Goal: Check status

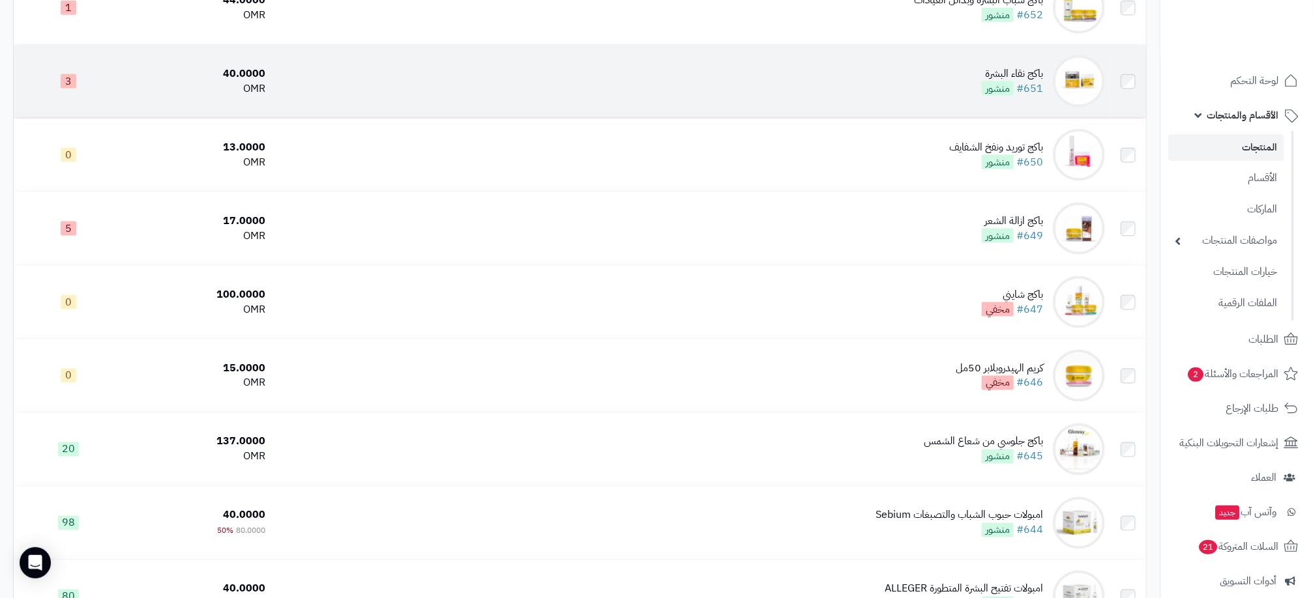
scroll to position [3600, 0]
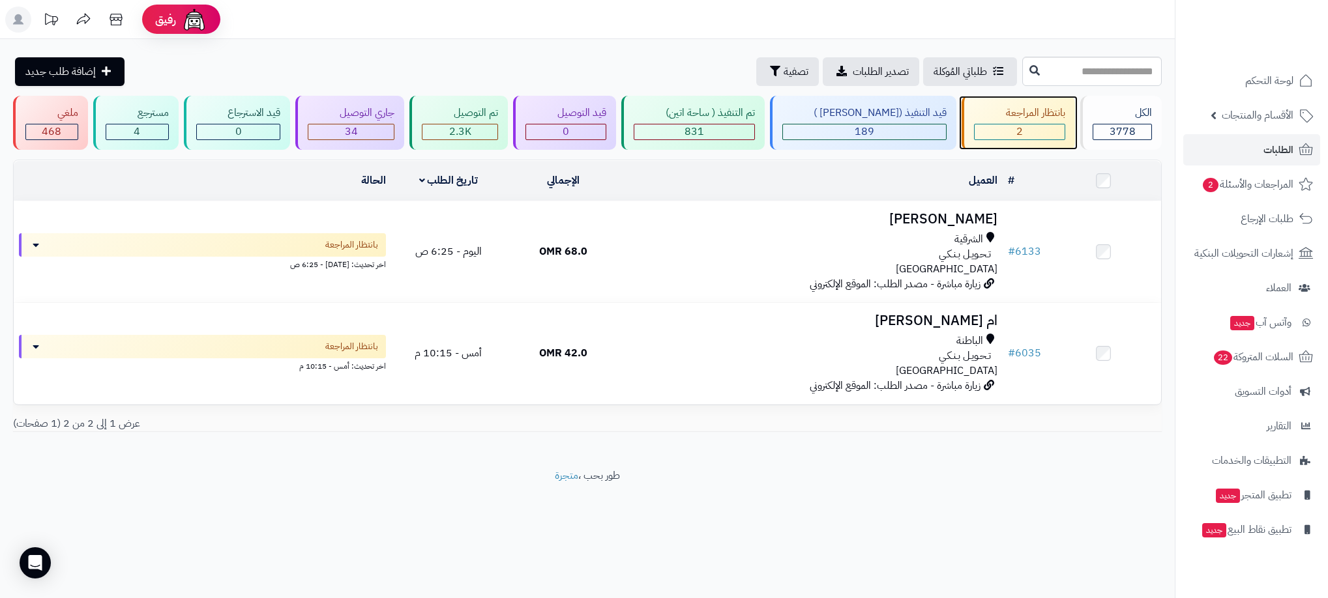
click at [1052, 134] on div "2" at bounding box center [1019, 131] width 90 height 15
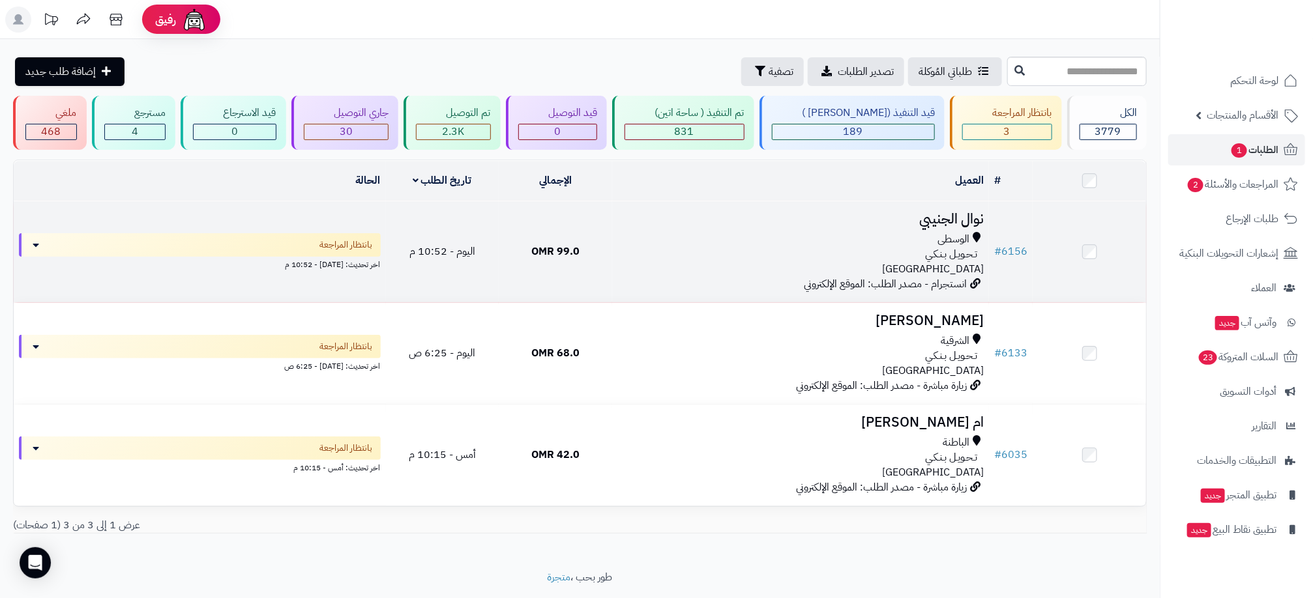
click at [774, 250] on div "تـحـويـل بـنـكـي" at bounding box center [800, 254] width 366 height 15
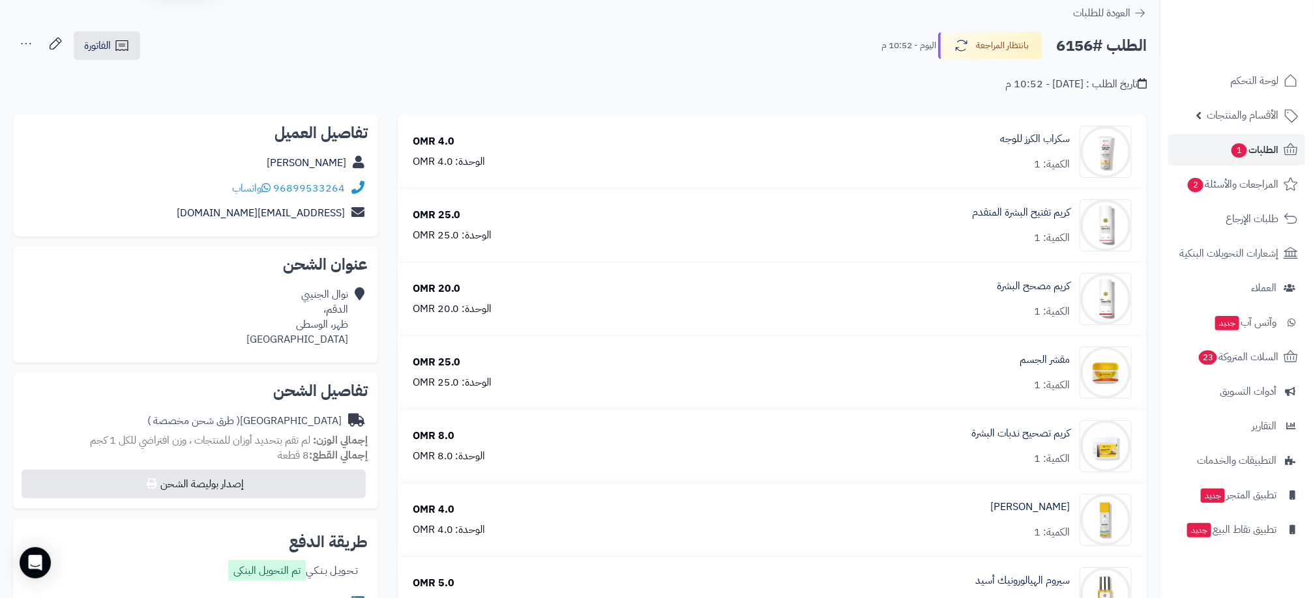
scroll to position [78, 0]
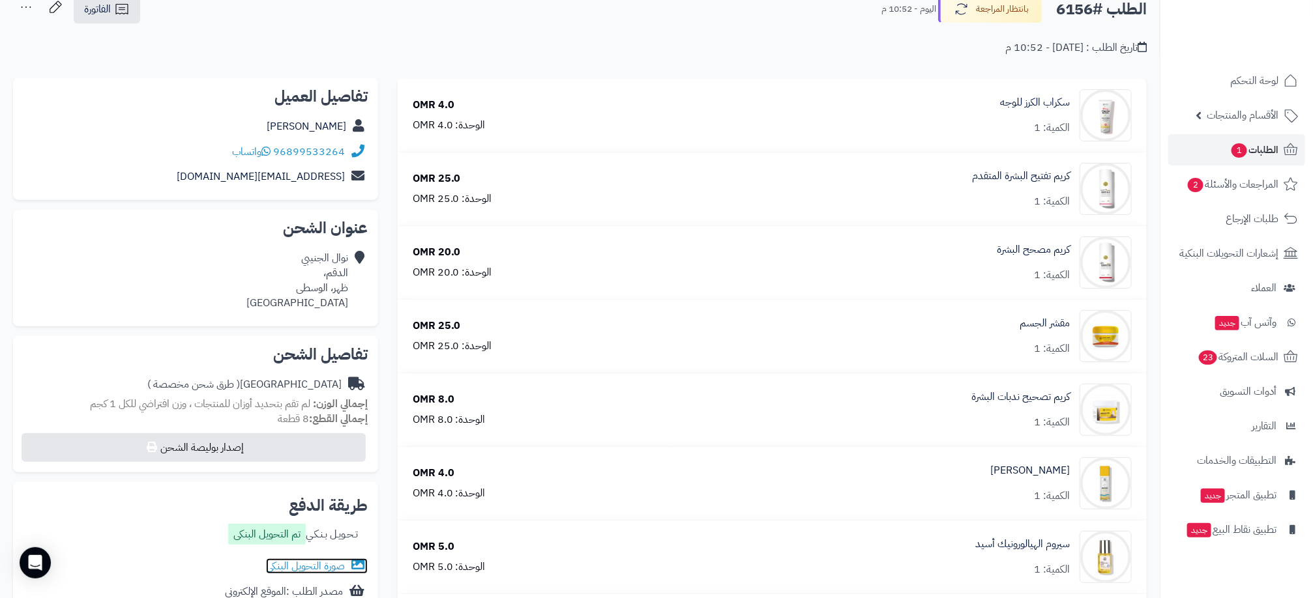
click at [325, 559] on link "صورة التحويل البنكى" at bounding box center [317, 567] width 102 height 16
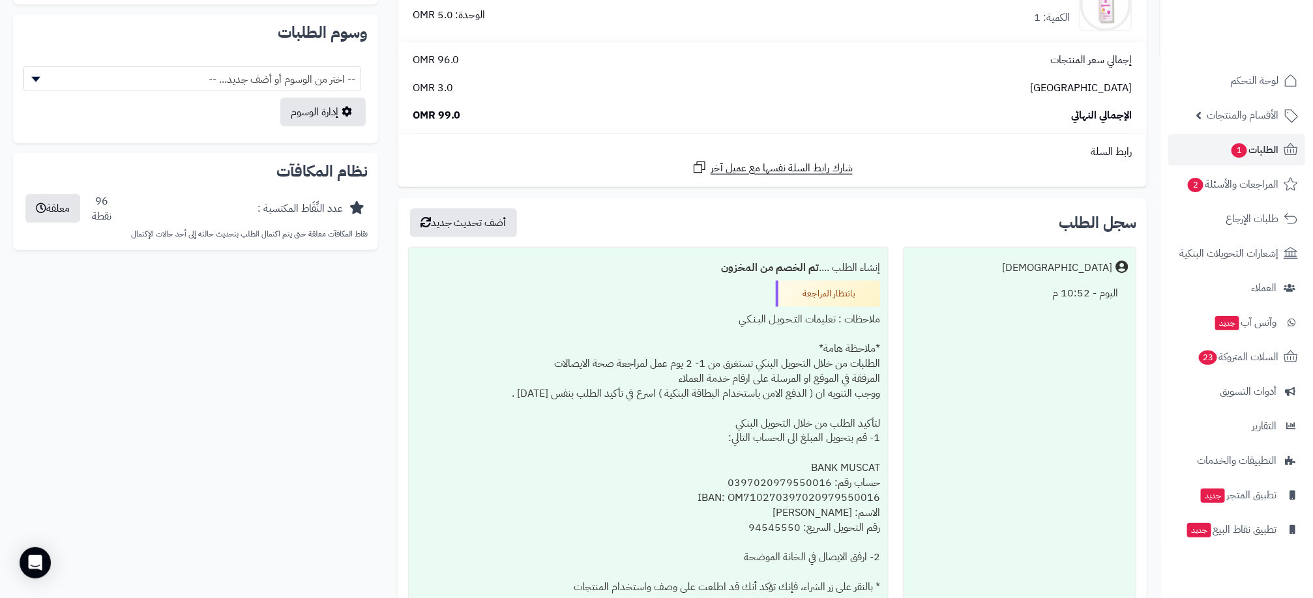
scroll to position [706, 0]
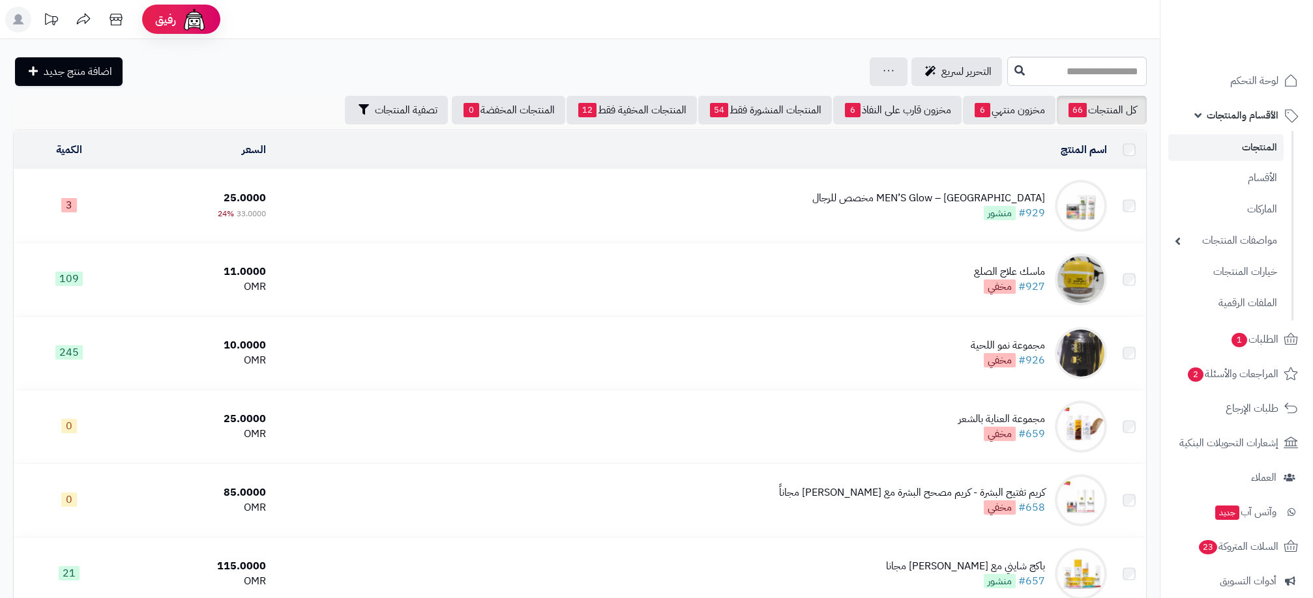
scroll to position [3600, 0]
